Goal: Task Accomplishment & Management: Use online tool/utility

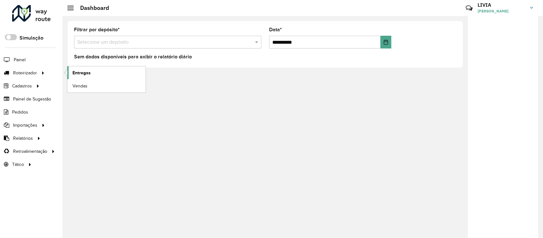
click at [128, 73] on link "Entregas" at bounding box center [106, 72] width 78 height 13
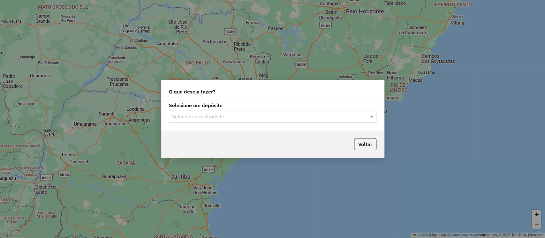
click at [255, 116] on input "text" at bounding box center [266, 117] width 188 height 8
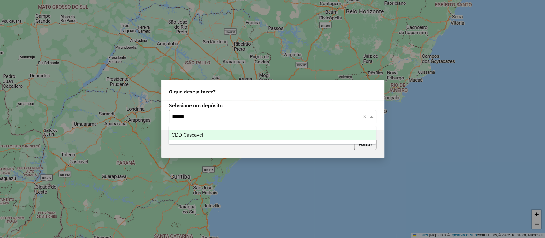
type input "*******"
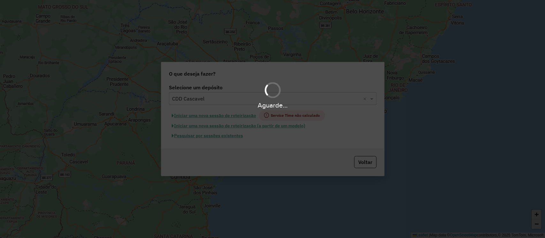
click at [196, 136] on div "Aguarde..." at bounding box center [272, 119] width 545 height 238
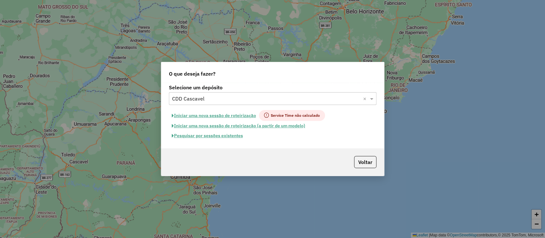
click at [205, 138] on button "Pesquisar por sessões existentes" at bounding box center [207, 136] width 77 height 10
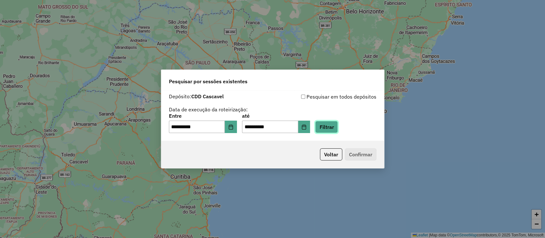
click at [338, 130] on button "Filtrar" at bounding box center [326, 127] width 23 height 12
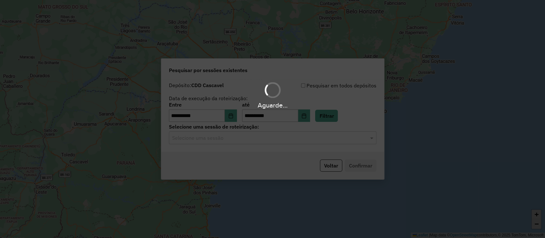
click at [306, 138] on hb-app "**********" at bounding box center [272, 119] width 545 height 238
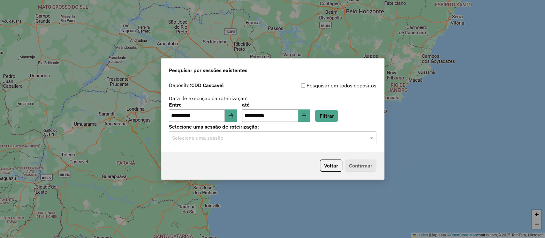
click at [308, 141] on input "text" at bounding box center [266, 138] width 188 height 8
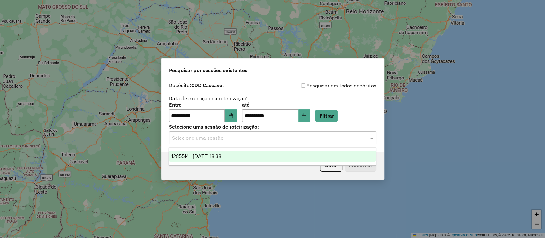
drag, startPoint x: 302, startPoint y: 157, endPoint x: 372, endPoint y: 177, distance: 72.7
click at [301, 156] on div "1285514 - [DATE] 18:38" at bounding box center [272, 156] width 207 height 11
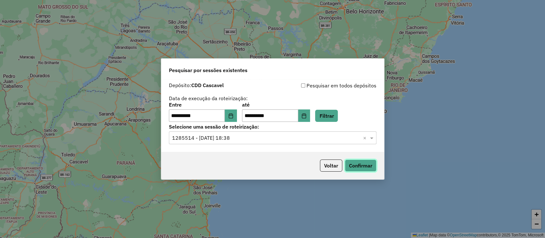
click at [364, 165] on button "Confirmar" at bounding box center [361, 166] width 32 height 12
click at [337, 165] on button "Voltar" at bounding box center [331, 166] width 22 height 12
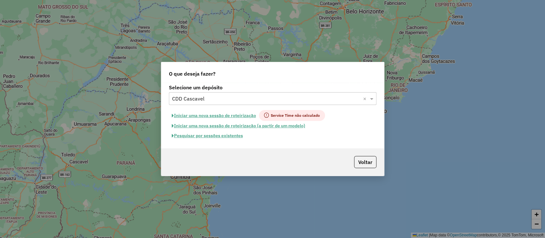
click at [208, 100] on input "text" at bounding box center [266, 99] width 188 height 8
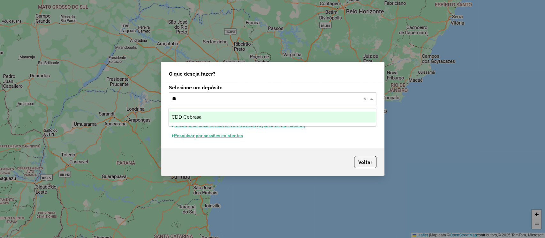
type input "*"
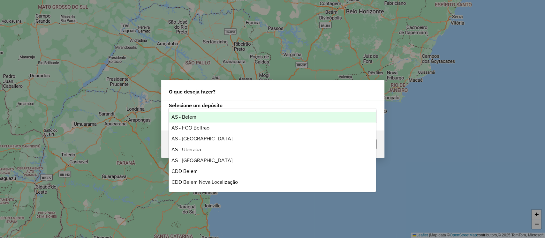
type input "*"
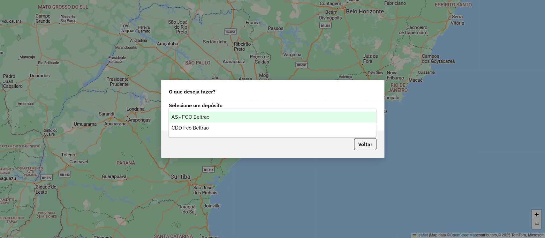
type input "*****"
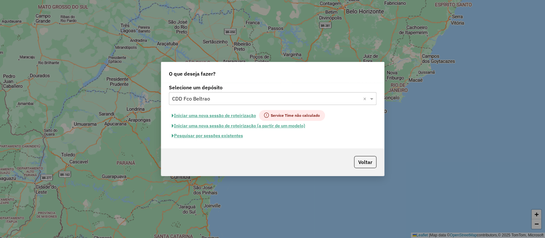
click at [229, 135] on button "Pesquisar por sessões existentes" at bounding box center [207, 136] width 77 height 10
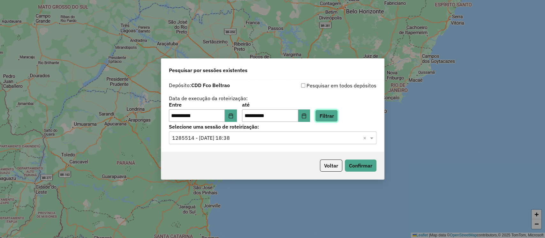
click at [338, 117] on button "Filtrar" at bounding box center [326, 116] width 23 height 12
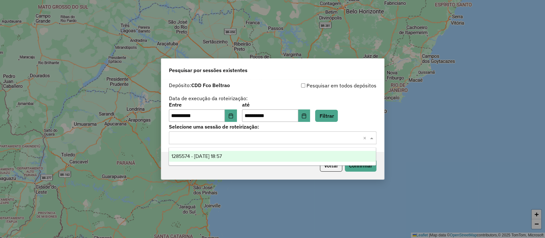
drag, startPoint x: 327, startPoint y: 141, endPoint x: 318, endPoint y: 143, distance: 9.5
click at [327, 140] on input "text" at bounding box center [266, 138] width 188 height 8
click at [295, 152] on div "1285574 - [DATE] 18:57" at bounding box center [272, 156] width 207 height 11
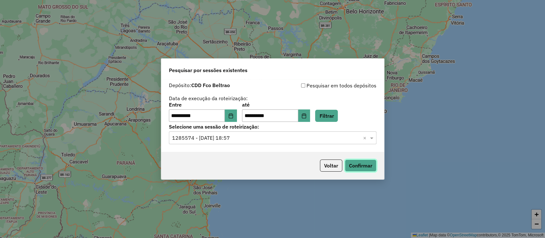
click at [363, 167] on button "Confirmar" at bounding box center [361, 166] width 32 height 12
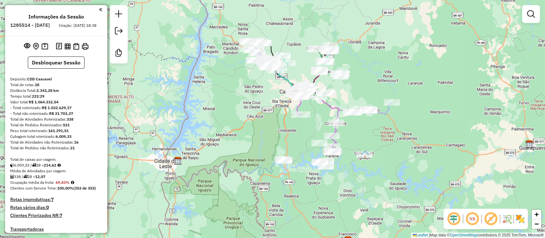
drag, startPoint x: 399, startPoint y: 158, endPoint x: 366, endPoint y: 82, distance: 82.8
click at [366, 82] on div "Janela de atendimento Grade de atendimento Capacidade Transportadoras Veículos …" at bounding box center [272, 119] width 545 height 238
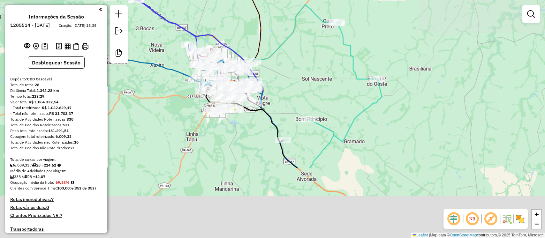
drag, startPoint x: 356, startPoint y: 116, endPoint x: 335, endPoint y: 65, distance: 55.0
click at [335, 65] on div "Janela de atendimento Grade de atendimento Capacidade Transportadoras Veículos …" at bounding box center [272, 119] width 545 height 238
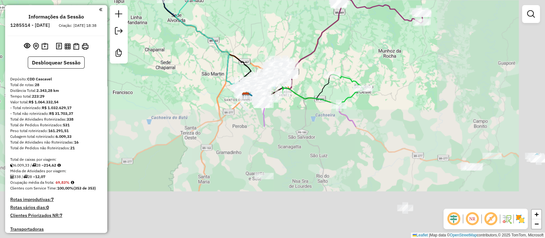
drag, startPoint x: 403, startPoint y: 150, endPoint x: 294, endPoint y: 19, distance: 170.9
click at [294, 19] on div "Janela de atendimento Grade de atendimento Capacidade Transportadoras Veículos …" at bounding box center [272, 119] width 545 height 238
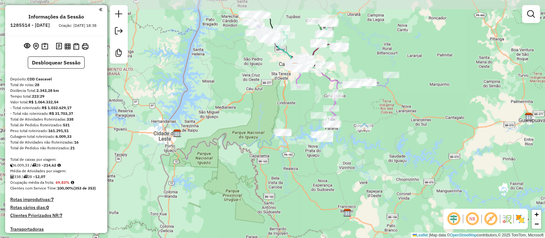
drag, startPoint x: 347, startPoint y: 103, endPoint x: 361, endPoint y: 112, distance: 17.0
click at [361, 112] on div "Janela de atendimento Grade de atendimento Capacidade Transportadoras Veículos …" at bounding box center [272, 119] width 545 height 238
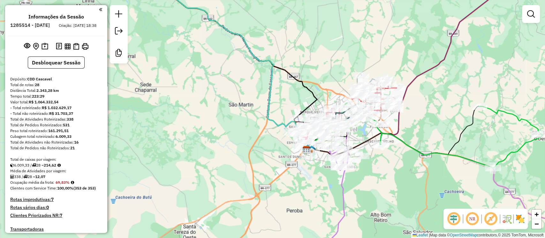
drag, startPoint x: 422, startPoint y: 172, endPoint x: 399, endPoint y: 183, distance: 24.6
click at [399, 183] on div "Janela de atendimento Grade de atendimento Capacidade Transportadoras Veículos …" at bounding box center [272, 119] width 545 height 238
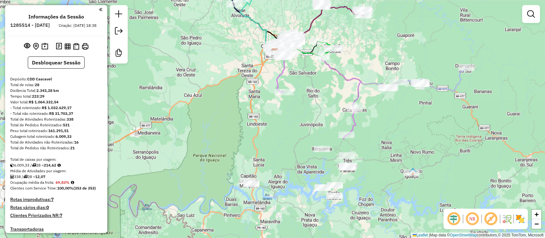
drag, startPoint x: 390, startPoint y: 103, endPoint x: 289, endPoint y: -19, distance: 159.2
click at [289, 0] on html "Aguarde... Pop-up bloqueado! Seu navegador bloqueou automáticamente a abertura …" at bounding box center [272, 119] width 545 height 238
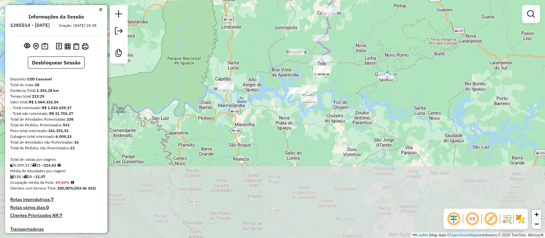
drag, startPoint x: 373, startPoint y: 109, endPoint x: 345, endPoint y: 20, distance: 92.6
click at [345, 20] on div "Janela de atendimento Grade de atendimento Capacidade Transportadoras Veículos …" at bounding box center [272, 119] width 545 height 238
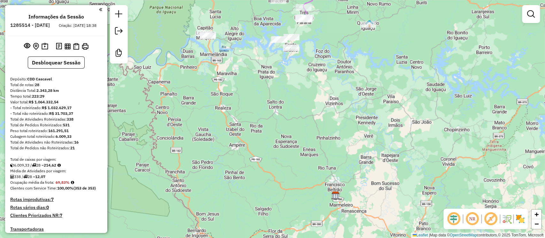
drag, startPoint x: 337, startPoint y: 141, endPoint x: 322, endPoint y: 94, distance: 49.3
click at [322, 94] on div "Janela de atendimento Grade de atendimento Capacidade Transportadoras Veículos …" at bounding box center [272, 119] width 545 height 238
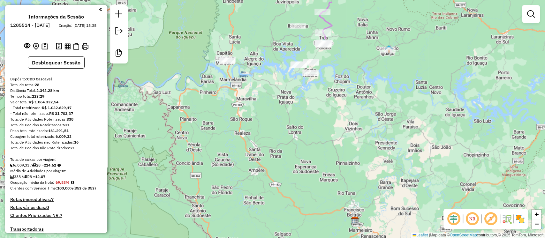
drag, startPoint x: 247, startPoint y: 59, endPoint x: 267, endPoint y: 85, distance: 31.9
click at [267, 85] on div "Janela de atendimento Grade de atendimento Capacidade Transportadoras Veículos …" at bounding box center [272, 119] width 545 height 238
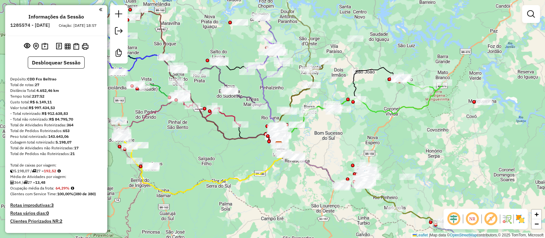
drag, startPoint x: 330, startPoint y: 122, endPoint x: 334, endPoint y: 145, distance: 24.0
click at [334, 145] on div "Janela de atendimento Grade de atendimento Capacidade Transportadoras Veículos …" at bounding box center [272, 119] width 545 height 238
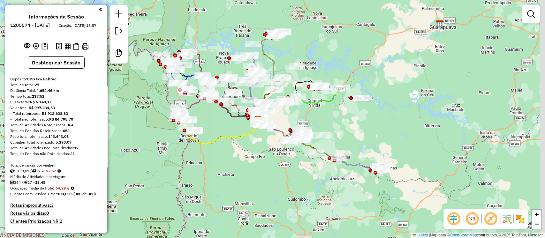
drag, startPoint x: 400, startPoint y: 155, endPoint x: 354, endPoint y: 127, distance: 53.7
click at [354, 127] on div "Janela de atendimento Grade de atendimento Capacidade Transportadoras Veículos …" at bounding box center [272, 119] width 545 height 238
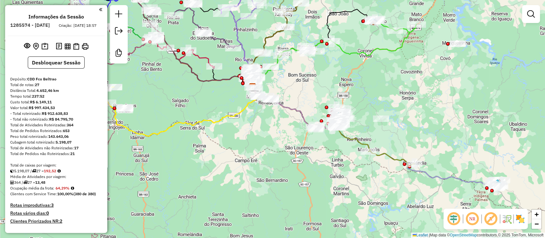
drag, startPoint x: 317, startPoint y: 96, endPoint x: 311, endPoint y: 81, distance: 16.2
click at [311, 81] on div "Janela de atendimento Grade de atendimento Capacidade Transportadoras Veículos …" at bounding box center [272, 119] width 545 height 238
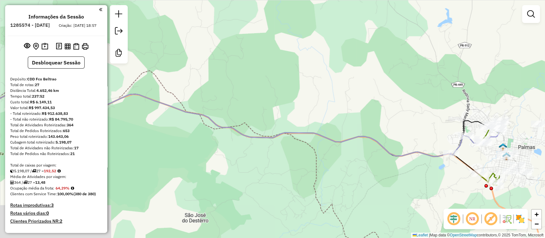
drag, startPoint x: 460, startPoint y: 128, endPoint x: 376, endPoint y: 87, distance: 93.6
click at [376, 87] on div "Janela de atendimento Grade de atendimento Capacidade Transportadoras Veículos …" at bounding box center [272, 119] width 545 height 238
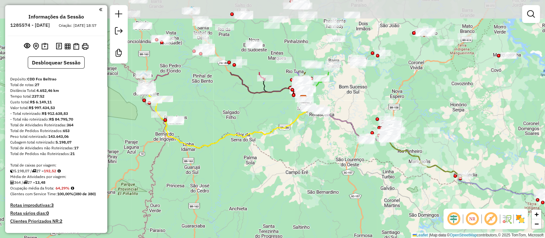
drag, startPoint x: 308, startPoint y: 41, endPoint x: 457, endPoint y: 137, distance: 177.4
click at [457, 137] on div "Janela de atendimento Grade de atendimento Capacidade Transportadoras Veículos …" at bounding box center [272, 119] width 545 height 238
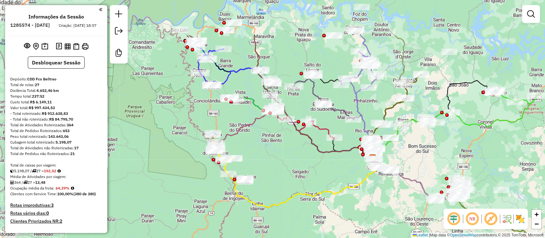
drag, startPoint x: 377, startPoint y: 91, endPoint x: 446, endPoint y: 151, distance: 91.3
click at [446, 151] on div "Janela de atendimento Grade de atendimento Capacidade Transportadoras Veículos …" at bounding box center [272, 119] width 545 height 238
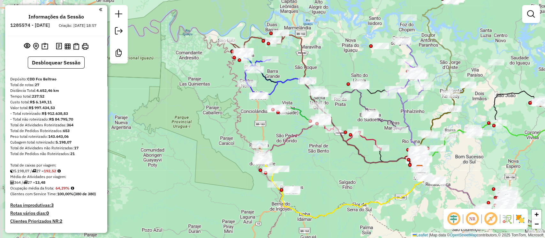
drag, startPoint x: 311, startPoint y: 168, endPoint x: 358, endPoint y: 178, distance: 47.4
click at [358, 178] on div "Janela de atendimento Grade de atendimento Capacidade Transportadoras Veículos …" at bounding box center [272, 119] width 545 height 238
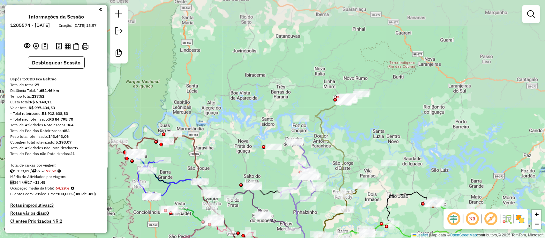
drag, startPoint x: 480, startPoint y: 27, endPoint x: 366, endPoint y: 123, distance: 149.2
click at [372, 128] on div "Janela de atendimento Grade de atendimento Capacidade Transportadoras Veículos …" at bounding box center [272, 119] width 545 height 238
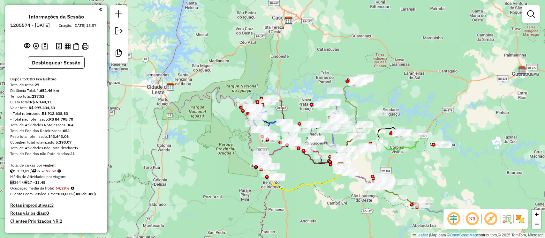
drag, startPoint x: 412, startPoint y: 114, endPoint x: 382, endPoint y: 85, distance: 41.3
click at [413, 85] on div "Janela de atendimento Grade de atendimento Capacidade Transportadoras Veículos …" at bounding box center [272, 119] width 545 height 238
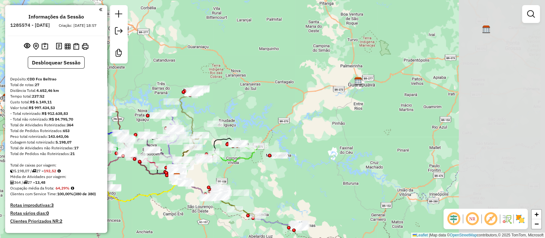
drag, startPoint x: 506, startPoint y: 92, endPoint x: 382, endPoint y: 98, distance: 124.1
click at [382, 98] on div "Janela de atendimento Grade de atendimento Capacidade Transportadoras Veículos …" at bounding box center [272, 119] width 545 height 238
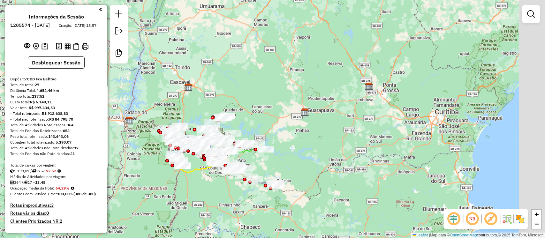
drag, startPoint x: 410, startPoint y: 107, endPoint x: 353, endPoint y: 137, distance: 64.6
click at [353, 139] on div "Janela de atendimento Grade de atendimento Capacidade Transportadoras Veículos …" at bounding box center [272, 119] width 545 height 238
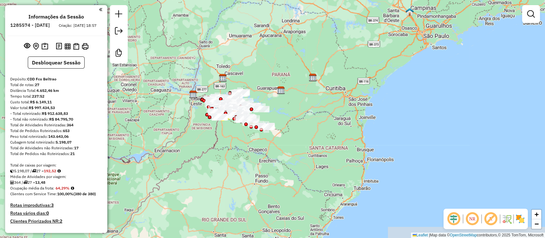
drag, startPoint x: 362, startPoint y: 138, endPoint x: 316, endPoint y: 103, distance: 57.9
click at [316, 103] on div "Janela de atendimento Grade de atendimento Capacidade Transportadoras Veículos …" at bounding box center [272, 119] width 545 height 238
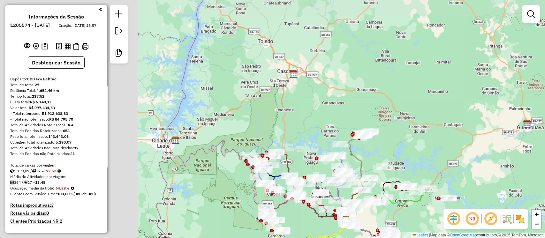
drag, startPoint x: 360, startPoint y: 147, endPoint x: 421, endPoint y: 135, distance: 62.4
click at [462, 144] on div "Janela de atendimento Grade de atendimento Capacidade Transportadoras Veículos …" at bounding box center [272, 119] width 545 height 238
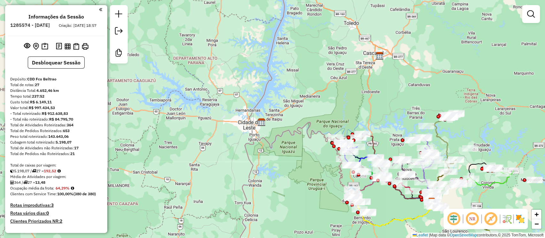
drag, startPoint x: 351, startPoint y: 95, endPoint x: 405, endPoint y: 86, distance: 55.5
click at [405, 86] on div "Janela de atendimento Grade de atendimento Capacidade Transportadoras Veículos …" at bounding box center [272, 119] width 545 height 238
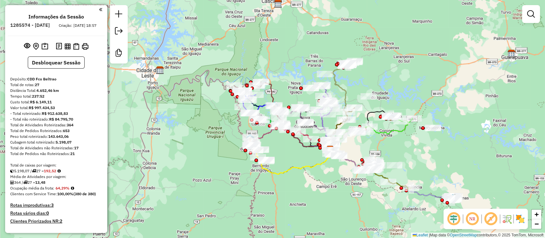
drag, startPoint x: 432, startPoint y: 91, endPoint x: 298, endPoint y: 51, distance: 140.1
click at [298, 51] on div "Janela de atendimento Grade de atendimento Capacidade Transportadoras Veículos …" at bounding box center [272, 119] width 545 height 238
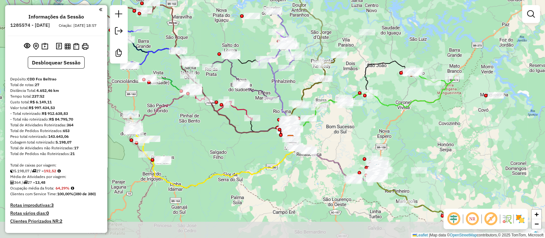
drag, startPoint x: 480, startPoint y: 72, endPoint x: 396, endPoint y: 32, distance: 93.4
click at [396, 32] on div "Janela de atendimento Grade de atendimento Capacidade Transportadoras Veículos …" at bounding box center [272, 119] width 545 height 238
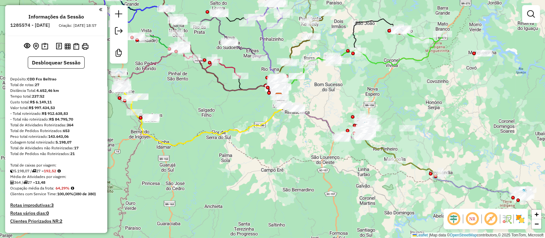
drag, startPoint x: 424, startPoint y: 132, endPoint x: 413, endPoint y: 90, distance: 43.5
click at [413, 90] on div "Janela de atendimento Grade de atendimento Capacidade Transportadoras Veículos …" at bounding box center [272, 119] width 545 height 238
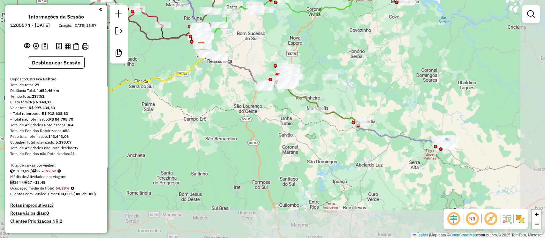
drag, startPoint x: 422, startPoint y: 114, endPoint x: 345, endPoint y: 63, distance: 92.6
click at [345, 63] on div "Janela de atendimento Grade de atendimento Capacidade Transportadoras Veículos …" at bounding box center [272, 119] width 545 height 238
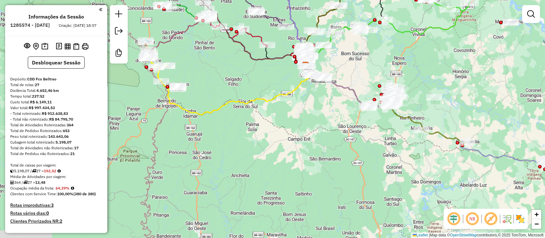
drag, startPoint x: 218, startPoint y: 128, endPoint x: 293, endPoint y: 144, distance: 75.9
click at [293, 144] on div "Janela de atendimento Grade de atendimento Capacidade Transportadoras Veículos …" at bounding box center [272, 119] width 545 height 238
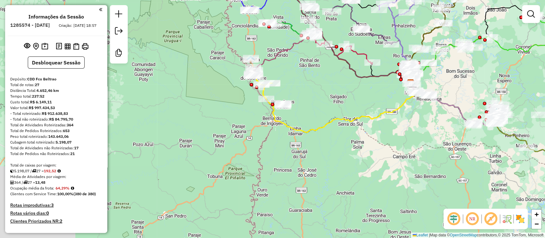
drag, startPoint x: 237, startPoint y: 96, endPoint x: 342, endPoint y: 114, distance: 106.5
click at [342, 114] on div "Janela de atendimento Grade de atendimento Capacidade Transportadoras Veículos …" at bounding box center [272, 119] width 545 height 238
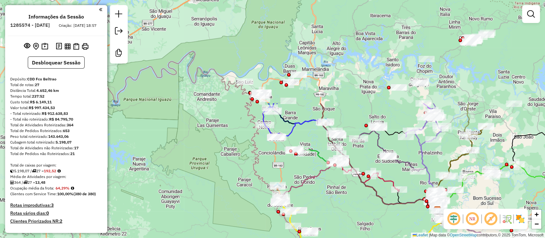
drag, startPoint x: 305, startPoint y: 82, endPoint x: 323, endPoint y: 186, distance: 106.1
click at [331, 208] on div "Janela de atendimento Grade de atendimento Capacidade Transportadoras Veículos …" at bounding box center [272, 119] width 545 height 238
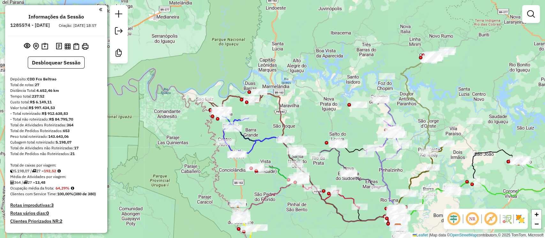
drag, startPoint x: 358, startPoint y: 86, endPoint x: 319, endPoint y: 103, distance: 42.9
click at [319, 103] on div "Janela de atendimento Grade de atendimento Capacidade Transportadoras Veículos …" at bounding box center [272, 119] width 545 height 238
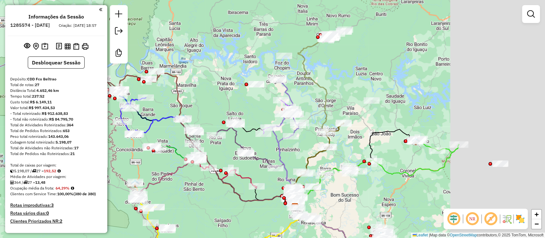
drag, startPoint x: 347, startPoint y: 87, endPoint x: 215, endPoint y: 86, distance: 132.8
click at [218, 82] on div "Janela de atendimento Grade de atendimento Capacidade Transportadoras Veículos …" at bounding box center [272, 119] width 545 height 238
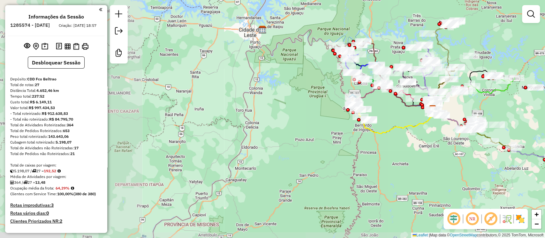
drag, startPoint x: 224, startPoint y: 139, endPoint x: 320, endPoint y: 112, distance: 99.4
click at [320, 112] on div "Janela de atendimento Grade de atendimento Capacidade Transportadoras Veículos …" at bounding box center [272, 119] width 545 height 238
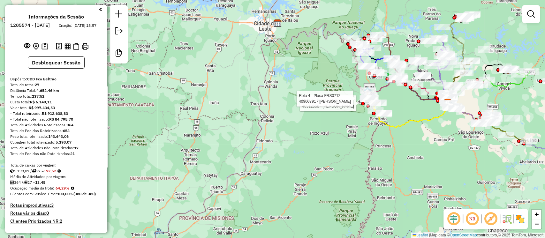
drag, startPoint x: 275, startPoint y: 174, endPoint x: 290, endPoint y: 167, distance: 16.3
click at [290, 167] on div "Rota 7 - Placa FFL7824 40912558 - ELBIO SOARES DA CRUZ Rota 4 - Placa FRS0712 4…" at bounding box center [272, 119] width 545 height 238
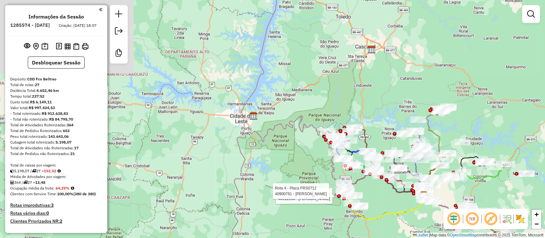
drag, startPoint x: 323, startPoint y: 96, endPoint x: 305, endPoint y: 151, distance: 57.9
click at [305, 151] on div "Rota 7 - Placa FFL7824 40912558 - ELBIO SOARES DA CRUZ Rota 4 - Placa FRS0712 4…" at bounding box center [272, 119] width 545 height 238
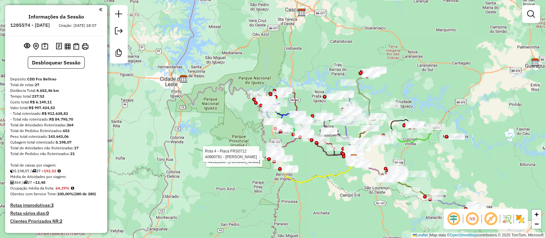
drag, startPoint x: 388, startPoint y: 82, endPoint x: 320, endPoint y: 43, distance: 78.7
click at [320, 43] on div "Rota 7 - Placa FFL7824 40912558 - ELBIO SOARES DA CRUZ Rota 4 - Placa FRS0712 4…" at bounding box center [272, 119] width 545 height 238
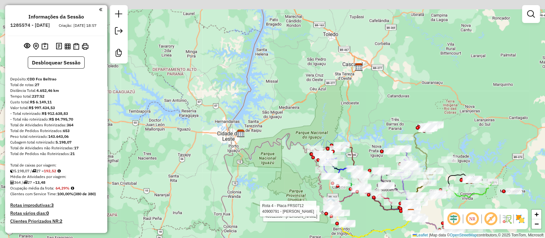
drag, startPoint x: 345, startPoint y: 42, endPoint x: 401, endPoint y: 109, distance: 87.0
click at [402, 110] on div "Rota 7 - Placa FFL7824 40912558 - ELBIO SOARES DA CRUZ Rota 4 - Placa FRS0712 4…" at bounding box center [272, 119] width 545 height 238
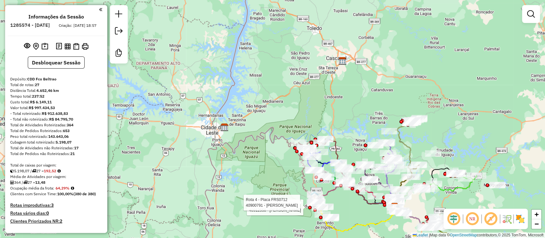
drag, startPoint x: 386, startPoint y: 119, endPoint x: 359, endPoint y: 96, distance: 35.3
click at [363, 94] on div "Rota 7 - Placa FFL7824 40912558 - ELBIO SOARES DA CRUZ Rota 4 - Placa FRS0712 4…" at bounding box center [272, 119] width 545 height 238
